Goal: Task Accomplishment & Management: Complete application form

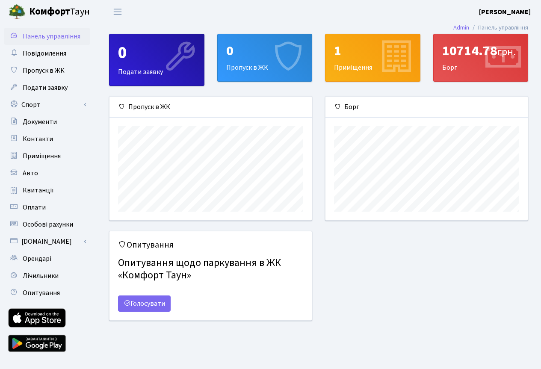
scroll to position [124, 202]
click at [39, 90] on span "Подати заявку" at bounding box center [45, 87] width 45 height 9
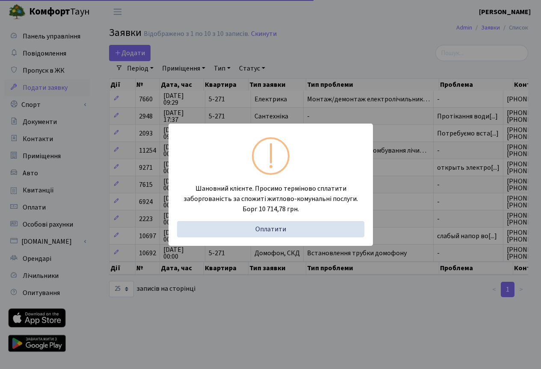
select select "25"
click at [392, 208] on div "Шановний клієнте. Просимо терміново сплатити заборгованість за спожиті житлово-…" at bounding box center [270, 184] width 541 height 369
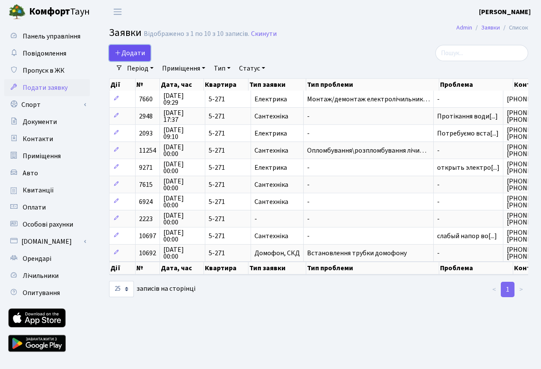
click at [131, 50] on span "Додати" at bounding box center [130, 52] width 30 height 9
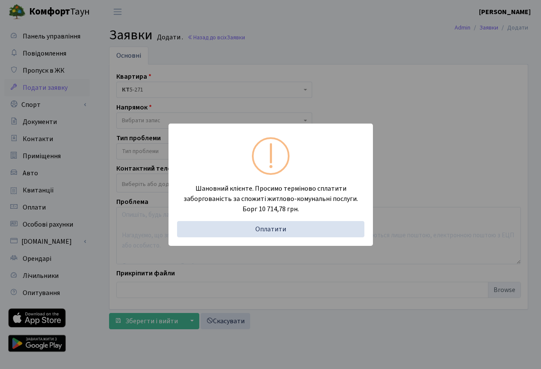
click at [268, 256] on div "Шановний клієнте. Просимо терміново сплатити заборгованість за спожиті житлово-…" at bounding box center [270, 184] width 541 height 369
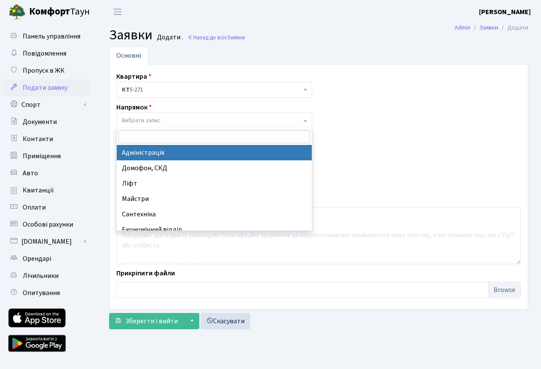
click at [162, 122] on span "Вибрати запис" at bounding box center [212, 120] width 180 height 9
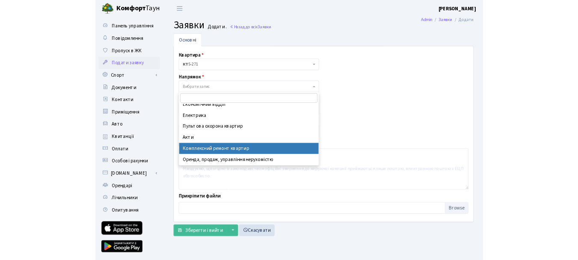
scroll to position [72, 0]
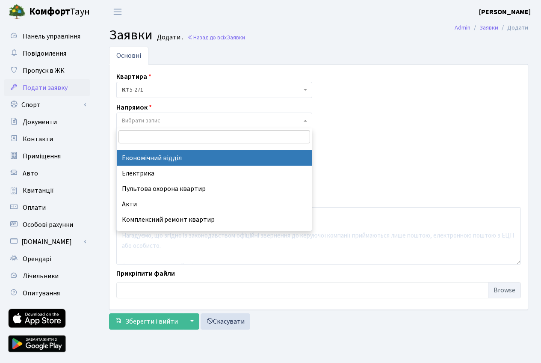
select select "9"
select select
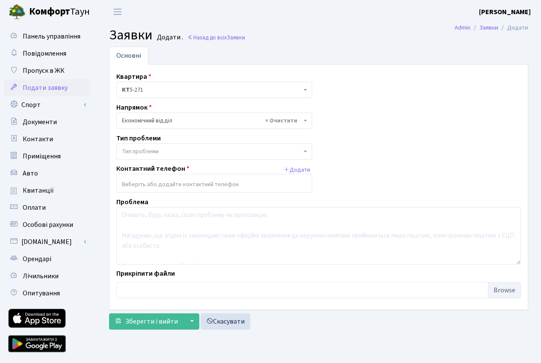
click at [179, 153] on span "Тип проблеми" at bounding box center [212, 151] width 180 height 9
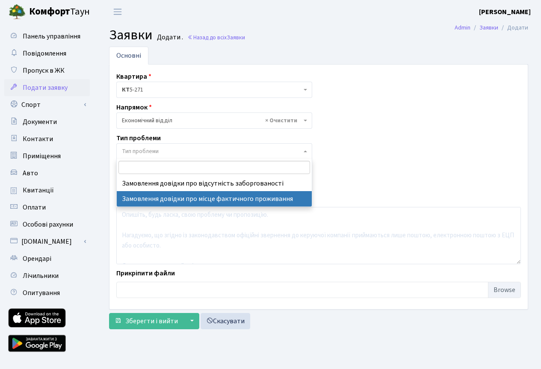
click at [353, 169] on div "Квартира <b>КТ</b>&nbsp;&nbsp;&nbsp;&nbsp;5-271 КТ 5-271 Напрямок - Адміністрац…" at bounding box center [319, 186] width 418 height 231
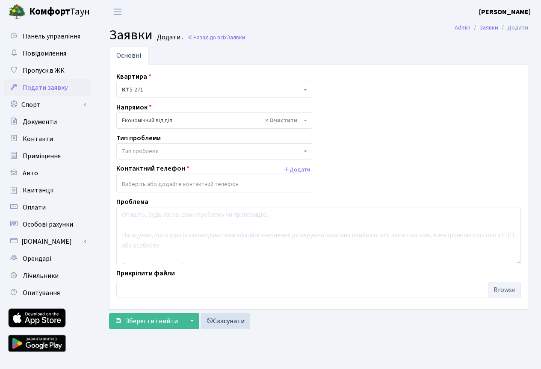
click at [191, 183] on input "search" at bounding box center [214, 184] width 195 height 15
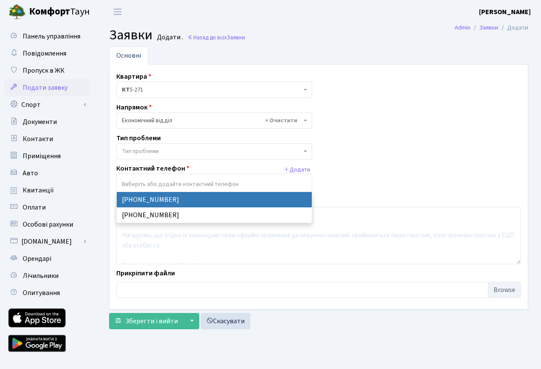
select select "15820"
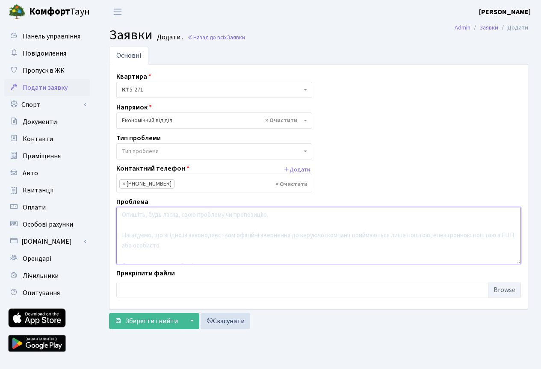
click at [146, 217] on textarea at bounding box center [318, 235] width 405 height 57
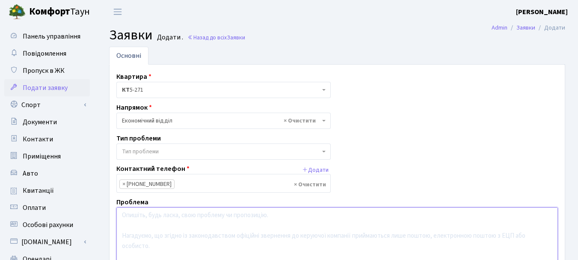
click at [146, 220] on textarea at bounding box center [337, 235] width 442 height 57
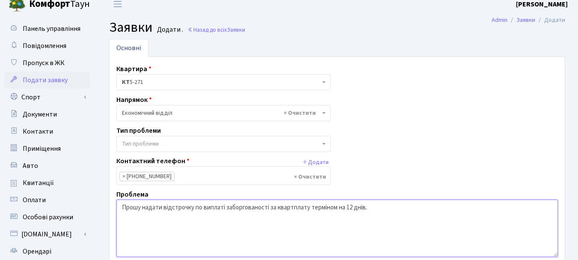
scroll to position [0, 0]
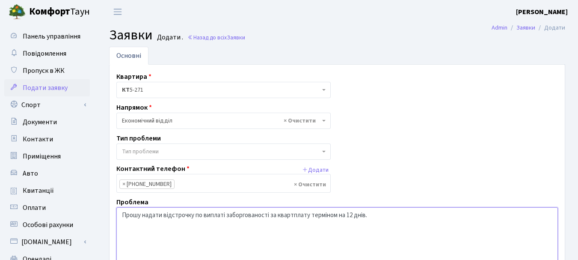
type textarea "Прошу надати відстрочку по виплаті заборгованості за квартплату терміном на 12 …"
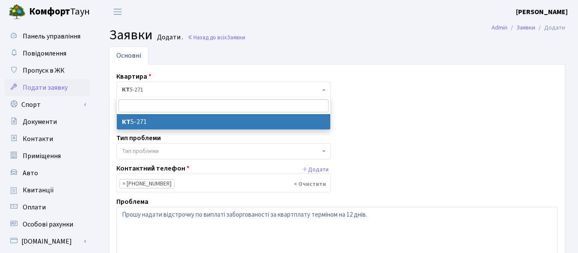
drag, startPoint x: 121, startPoint y: 91, endPoint x: 138, endPoint y: 92, distance: 17.1
click at [138, 92] on span "КТ 5-271" at bounding box center [223, 90] width 214 height 16
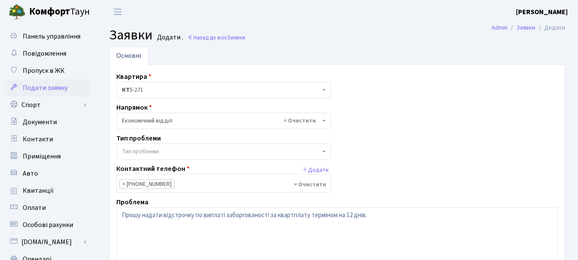
drag, startPoint x: 153, startPoint y: 87, endPoint x: 117, endPoint y: 86, distance: 35.6
click at [117, 86] on span "КТ 5-271" at bounding box center [223, 90] width 214 height 16
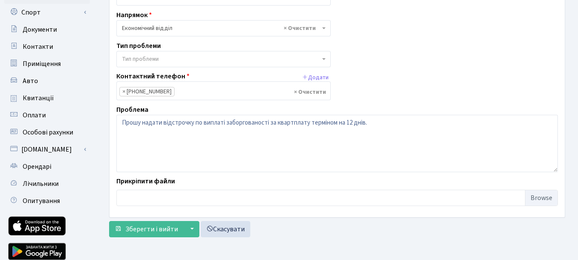
scroll to position [125, 0]
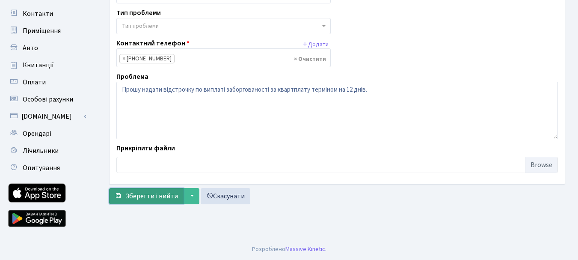
click at [140, 197] on span "Зберегти і вийти" at bounding box center [151, 195] width 53 height 9
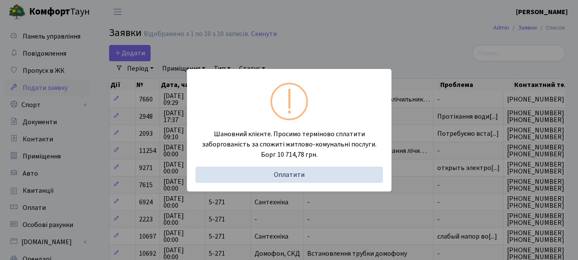
select select "25"
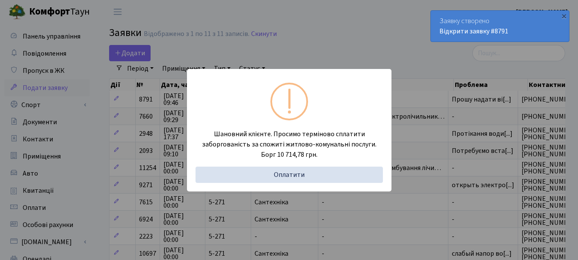
click at [332, 201] on div "Шановний клієнте. Просимо терміново сплатити заборгованість за спожиті житлово-…" at bounding box center [289, 130] width 578 height 260
